Goal: Task Accomplishment & Management: Use online tool/utility

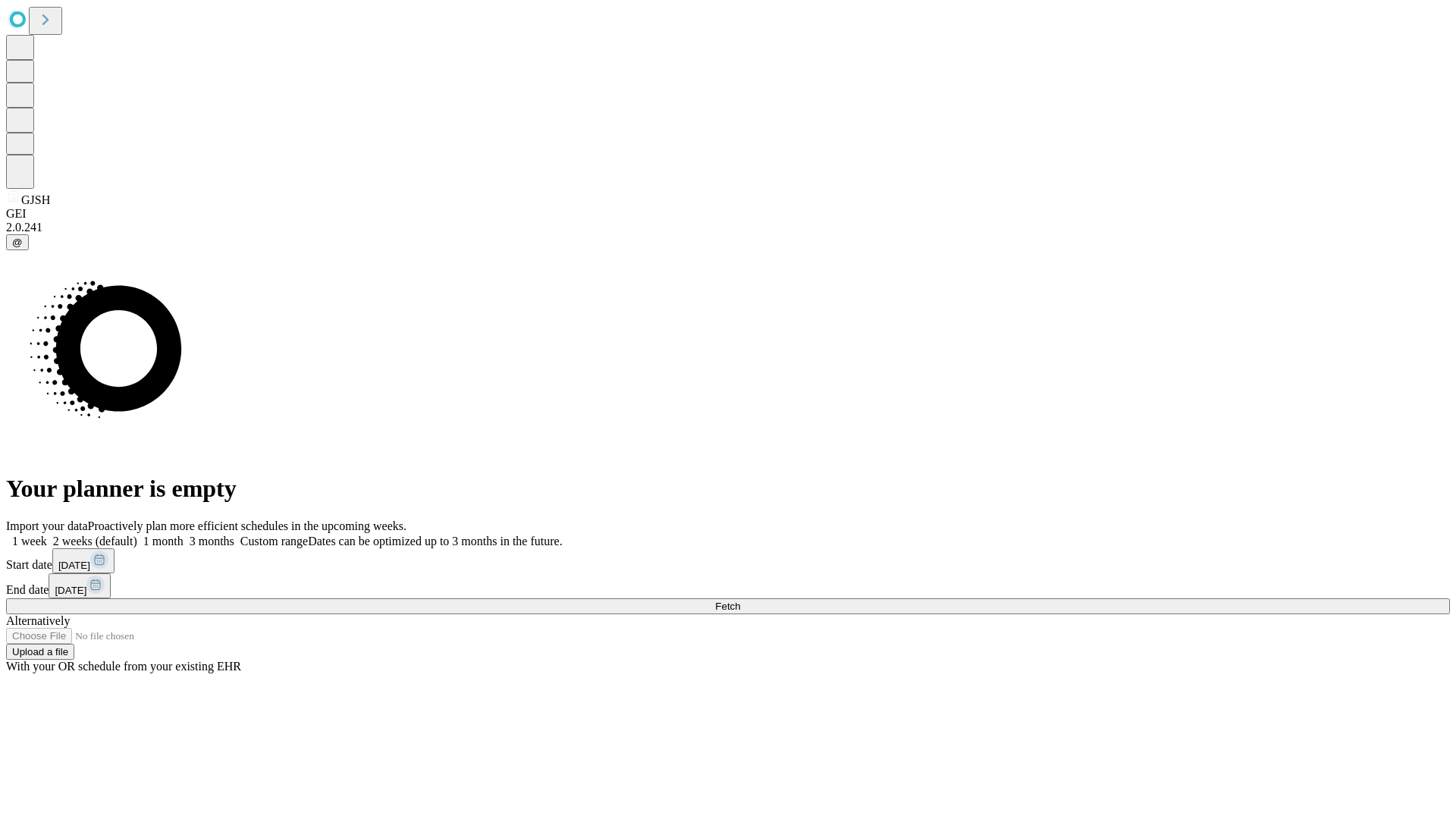
click at [740, 601] on span "Fetch" at bounding box center [728, 606] width 25 height 12
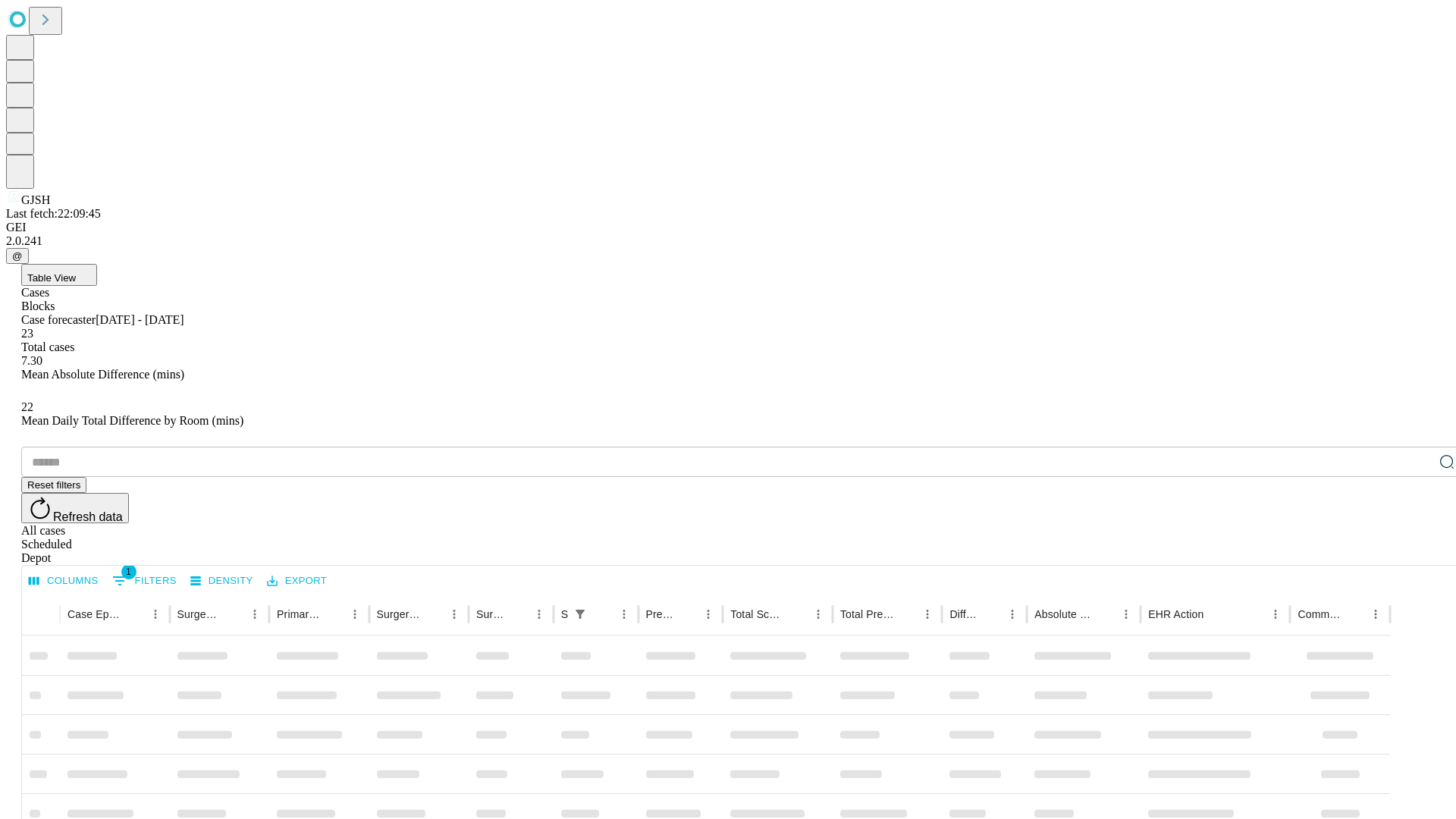
click at [1417, 552] on div "Depot" at bounding box center [743, 558] width 1444 height 13
